Goal: Information Seeking & Learning: Learn about a topic

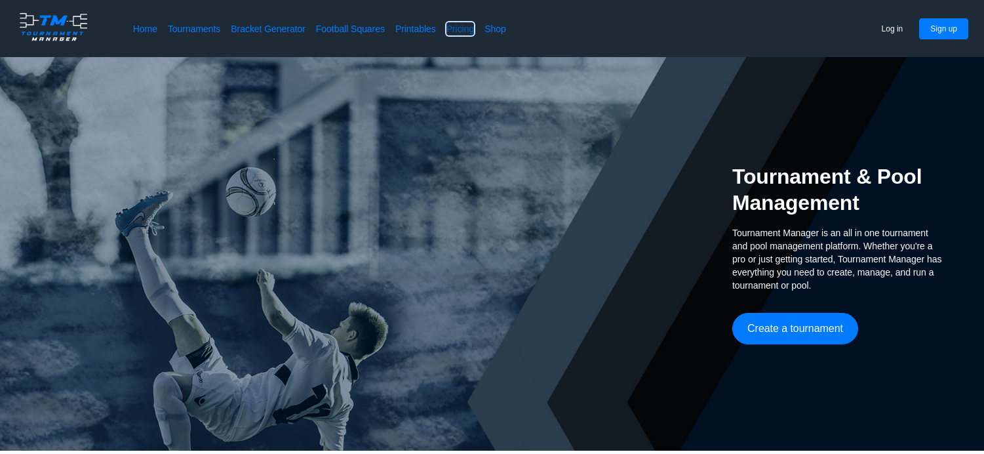
click at [458, 31] on link "Pricing" at bounding box center [460, 28] width 28 height 13
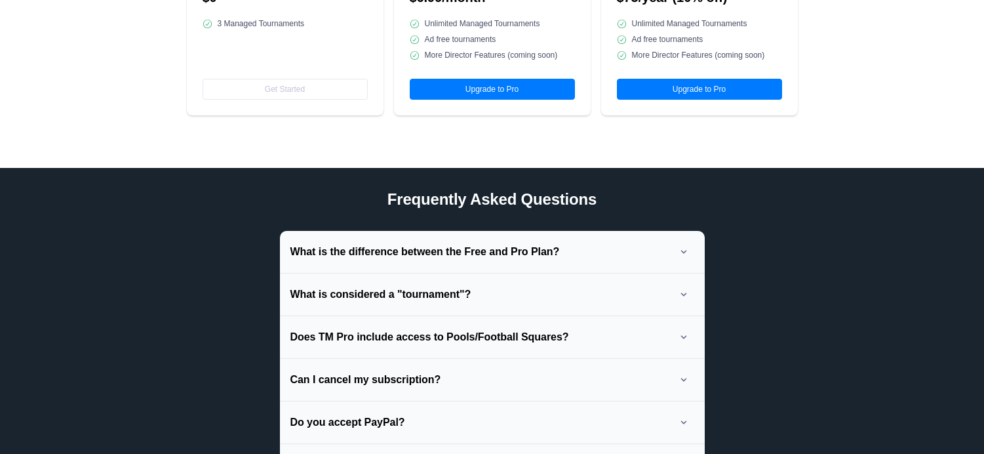
scroll to position [328, 0]
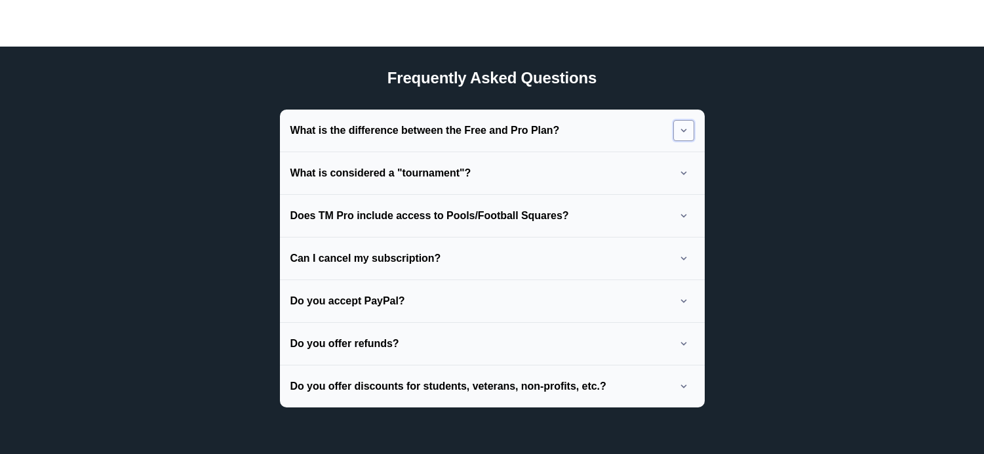
click at [683, 130] on button at bounding box center [683, 130] width 21 height 21
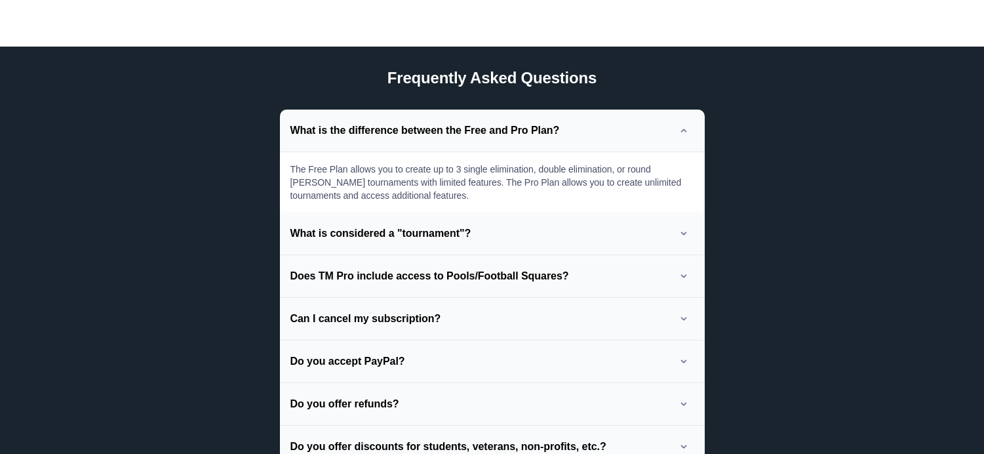
click at [676, 238] on div "What is considered a "tournament"?" at bounding box center [492, 233] width 425 height 43
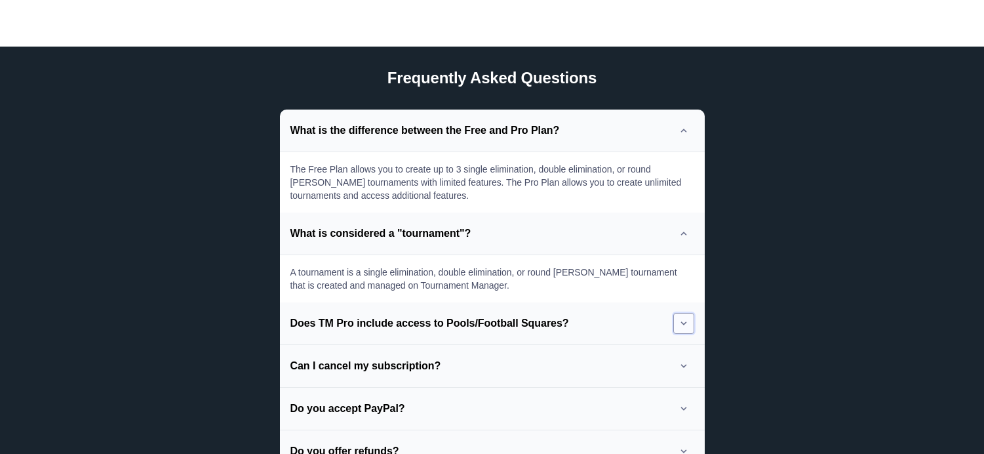
click at [694, 323] on button at bounding box center [683, 323] width 21 height 21
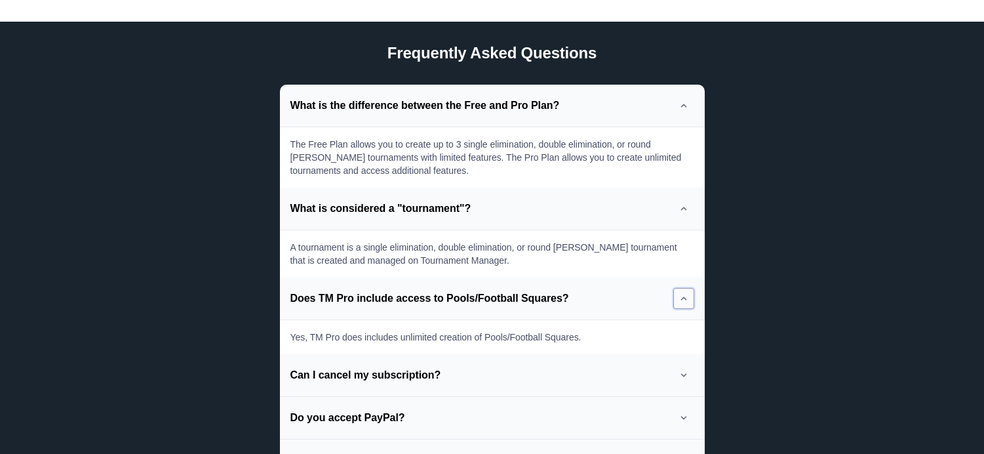
scroll to position [393, 0]
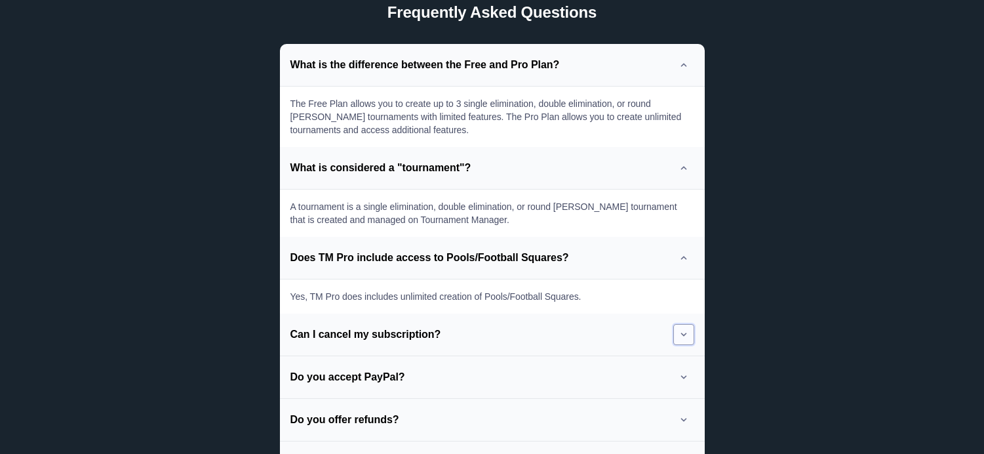
click at [687, 333] on icon at bounding box center [683, 334] width 9 height 9
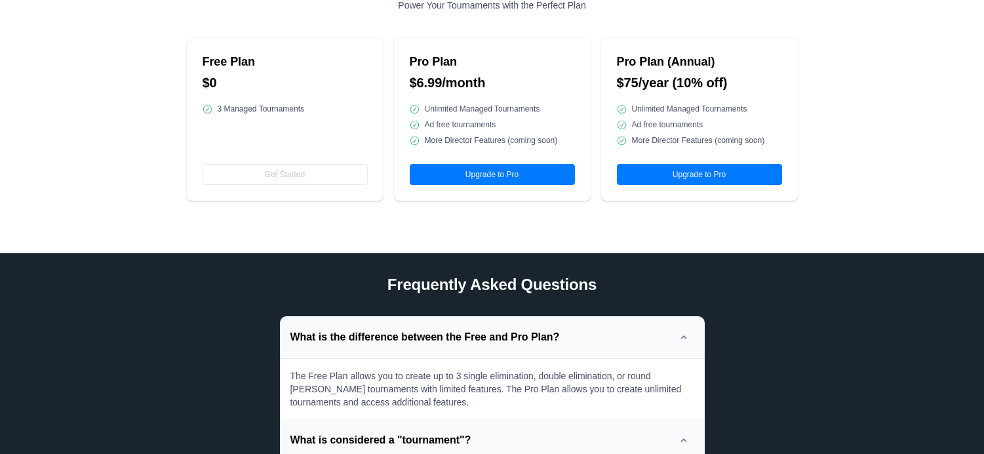
scroll to position [0, 0]
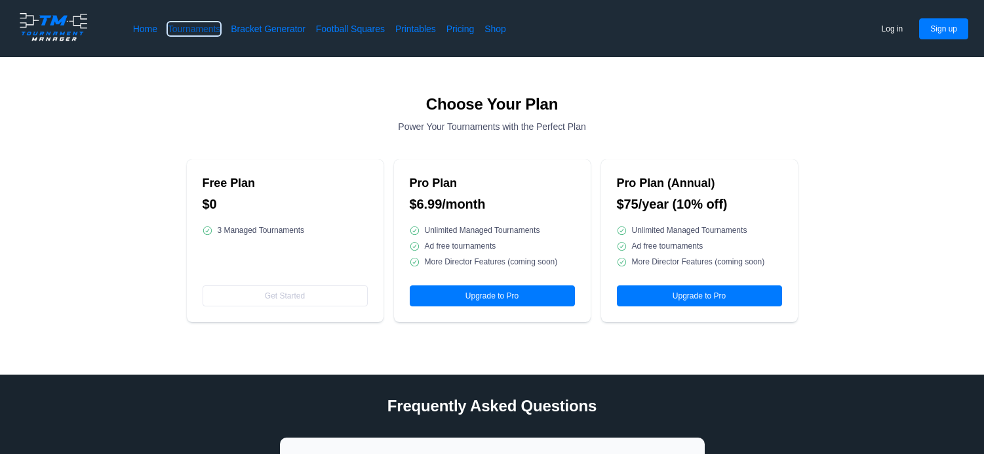
click at [195, 30] on link "Tournaments" at bounding box center [194, 28] width 52 height 13
